Goal: Task Accomplishment & Management: Complete application form

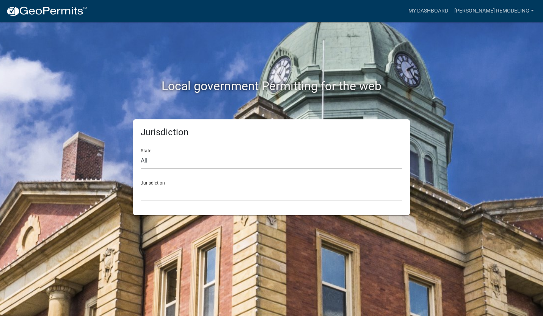
click at [214, 158] on select "All [US_STATE] [US_STATE] [US_STATE] [US_STATE] [US_STATE] [US_STATE] [US_STATE…" at bounding box center [272, 161] width 262 height 16
select select "[US_STATE]"
click at [141, 153] on select "All [US_STATE] [US_STATE] [US_STATE] [US_STATE] [US_STATE] [US_STATE] [US_STATE…" at bounding box center [272, 161] width 262 height 16
click at [189, 192] on select "City of [GEOGRAPHIC_DATA], [US_STATE] City of [GEOGRAPHIC_DATA], [US_STATE] Cit…" at bounding box center [272, 194] width 262 height 16
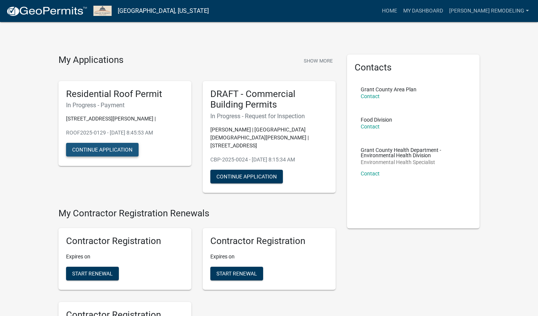
click at [122, 146] on button "Continue Application" at bounding box center [102, 150] width 72 height 14
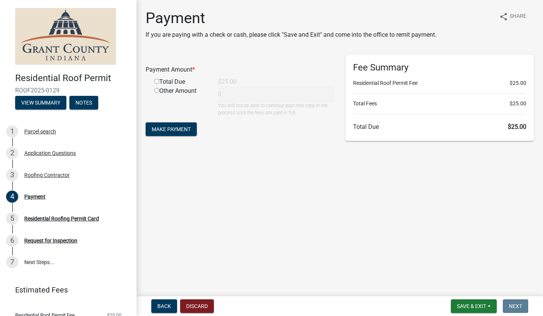
click at [158, 84] on div "Total Due" at bounding box center [181, 81] width 64 height 9
click at [157, 83] on input "radio" at bounding box center [156, 81] width 5 height 5
radio input "true"
type input "25"
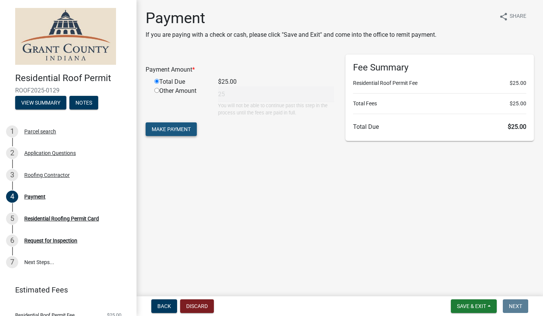
click at [172, 132] on span "Make Payment" at bounding box center [171, 129] width 39 height 6
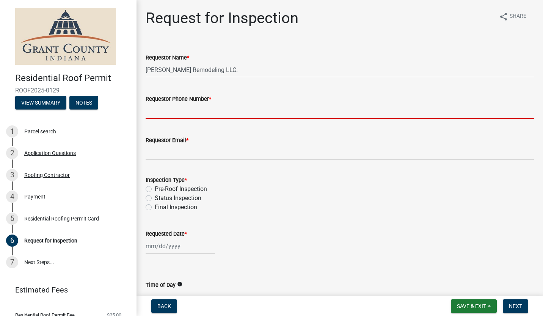
click at [234, 112] on input "Requestor Phone Number *" at bounding box center [340, 112] width 388 height 16
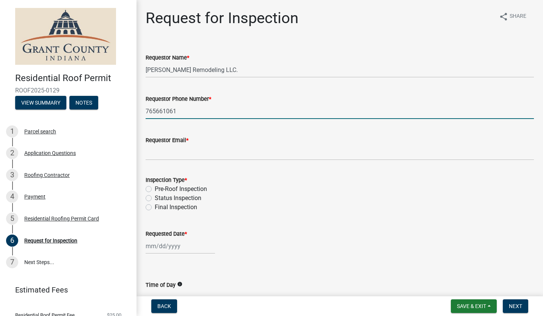
drag, startPoint x: 219, startPoint y: 114, endPoint x: 58, endPoint y: 92, distance: 163.1
click at [58, 92] on div "Residential Roof Permit ROOF2025-0129 View Summary Notes 1 Parcel search 2 Appl…" at bounding box center [271, 158] width 543 height 316
type input "[PHONE_NUMBER]"
click at [166, 156] on input "Requestor Email *" at bounding box center [340, 153] width 388 height 16
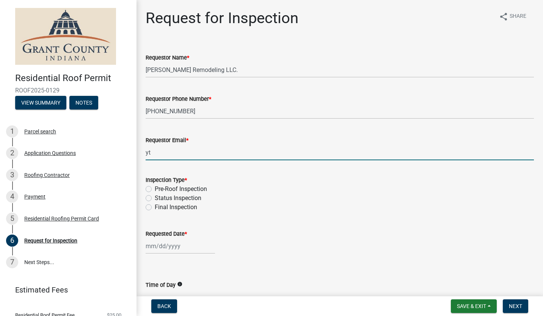
type input "y"
type input "[PERSON_NAME][EMAIL_ADDRESS][DOMAIN_NAME]"
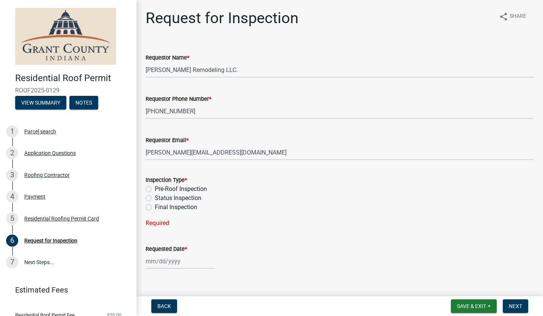
click at [155, 186] on label "Pre-Roof Inspection" at bounding box center [181, 189] width 52 height 9
click at [155, 186] on input "Pre-Roof Inspection" at bounding box center [157, 187] width 5 height 5
radio input "true"
click at [179, 247] on div at bounding box center [180, 247] width 69 height 16
select select "8"
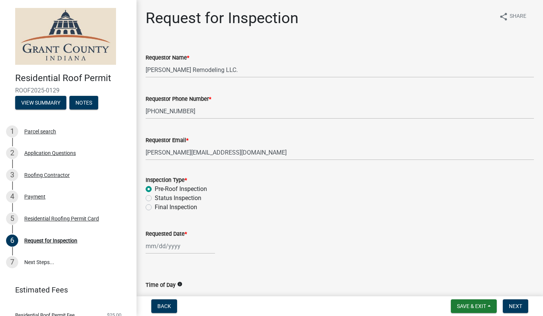
select select "2025"
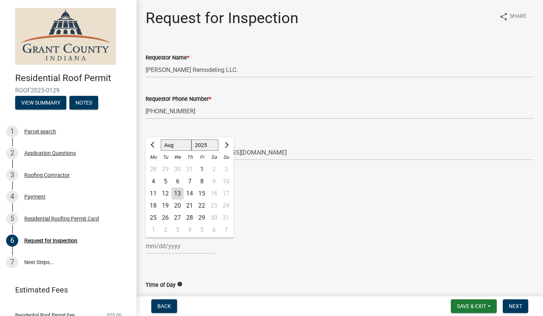
click at [179, 193] on div "13" at bounding box center [177, 194] width 12 height 12
type input "[DATE]"
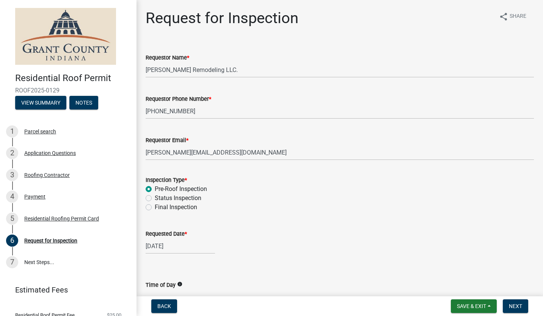
scroll to position [38, 0]
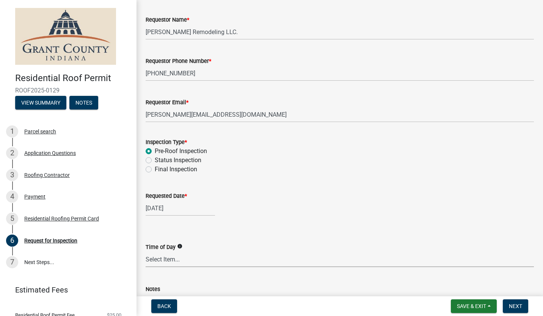
click at [173, 260] on select "Select Item... AM PM Anytime" at bounding box center [340, 260] width 388 height 16
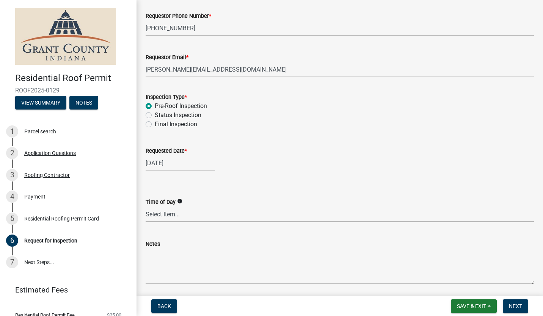
scroll to position [110, 0]
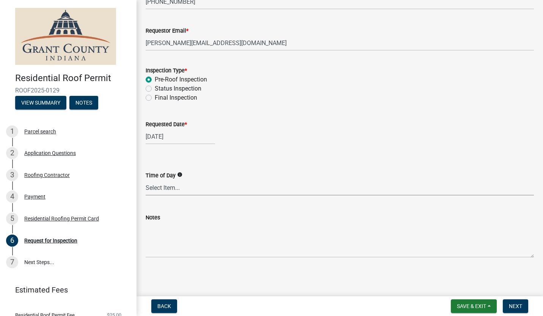
click at [159, 187] on select "Select Item... AM PM Anytime" at bounding box center [340, 188] width 388 height 16
click at [146, 180] on select "Select Item... AM PM Anytime" at bounding box center [340, 188] width 388 height 16
select select "b295104e-8323-4e41-b57e-5e62d3e6ae0f"
click at [517, 308] on span "Next" at bounding box center [515, 306] width 13 height 6
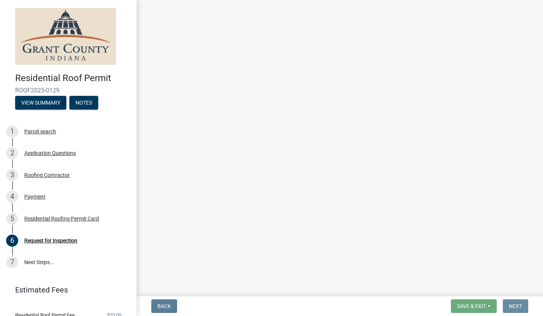
scroll to position [0, 0]
